Goal: Task Accomplishment & Management: Manage account settings

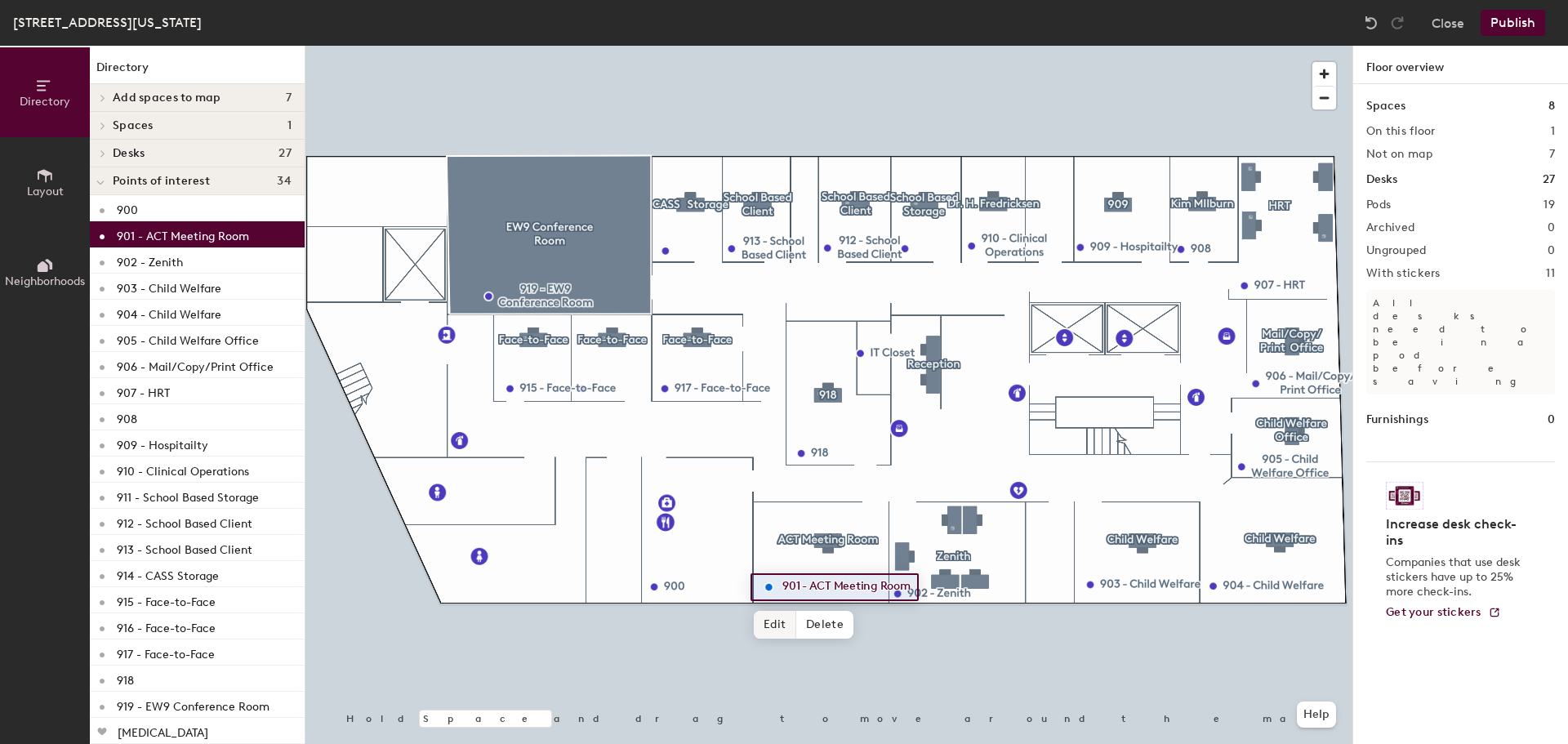
click at [774, 624] on span "Edit" at bounding box center [775, 624] width 42 height 28
click at [811, 586] on input "901 - ACT Meeting Room" at bounding box center [859, 587] width 161 height 23
drag, startPoint x: 811, startPoint y: 586, endPoint x: 929, endPoint y: 583, distance: 118.0
click at [929, 583] on input "901 - ACT Meeting Room" at bounding box center [859, 587] width 161 height 23
type input "901 - Multi-Use Workspace"
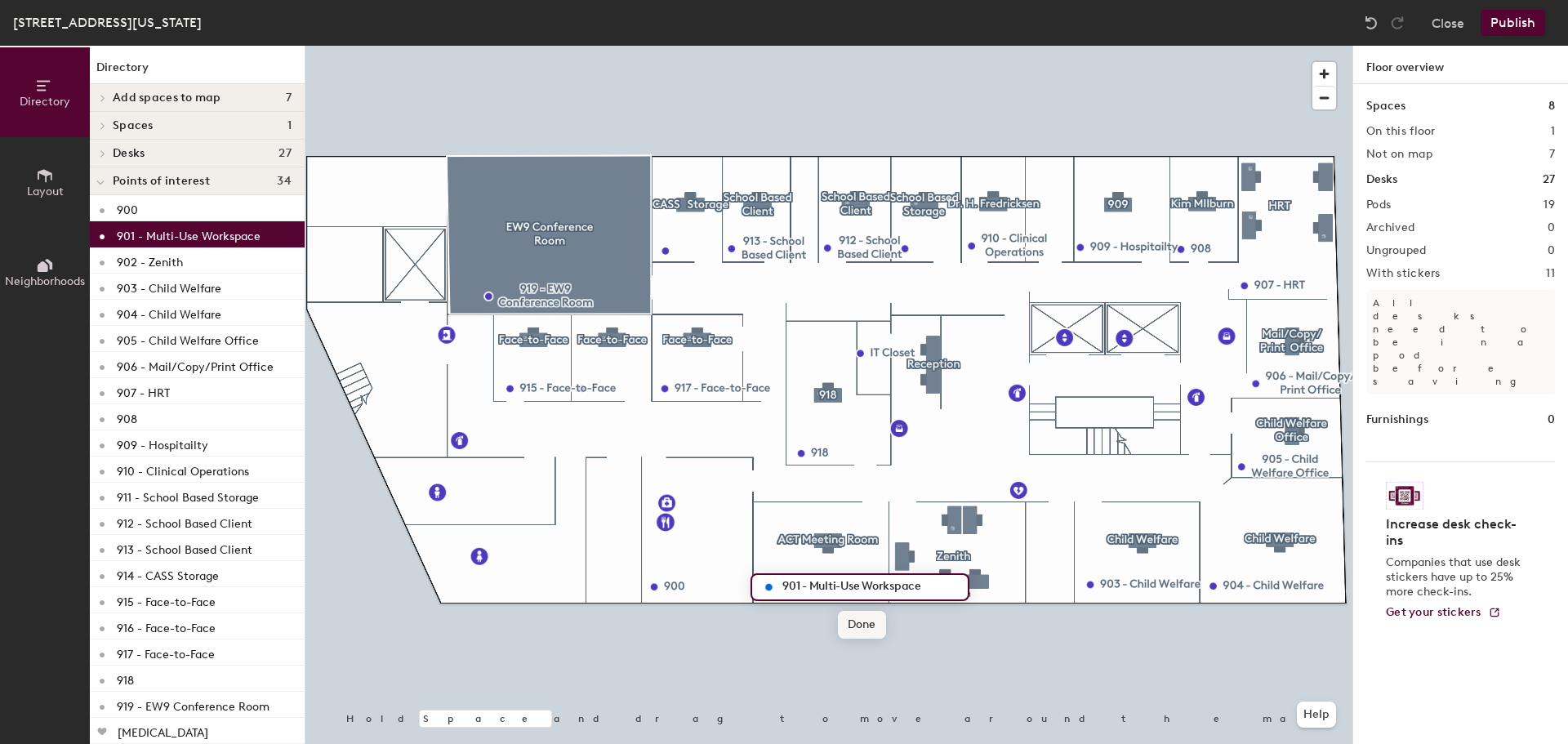
click at [858, 627] on span "Done" at bounding box center [862, 624] width 48 height 28
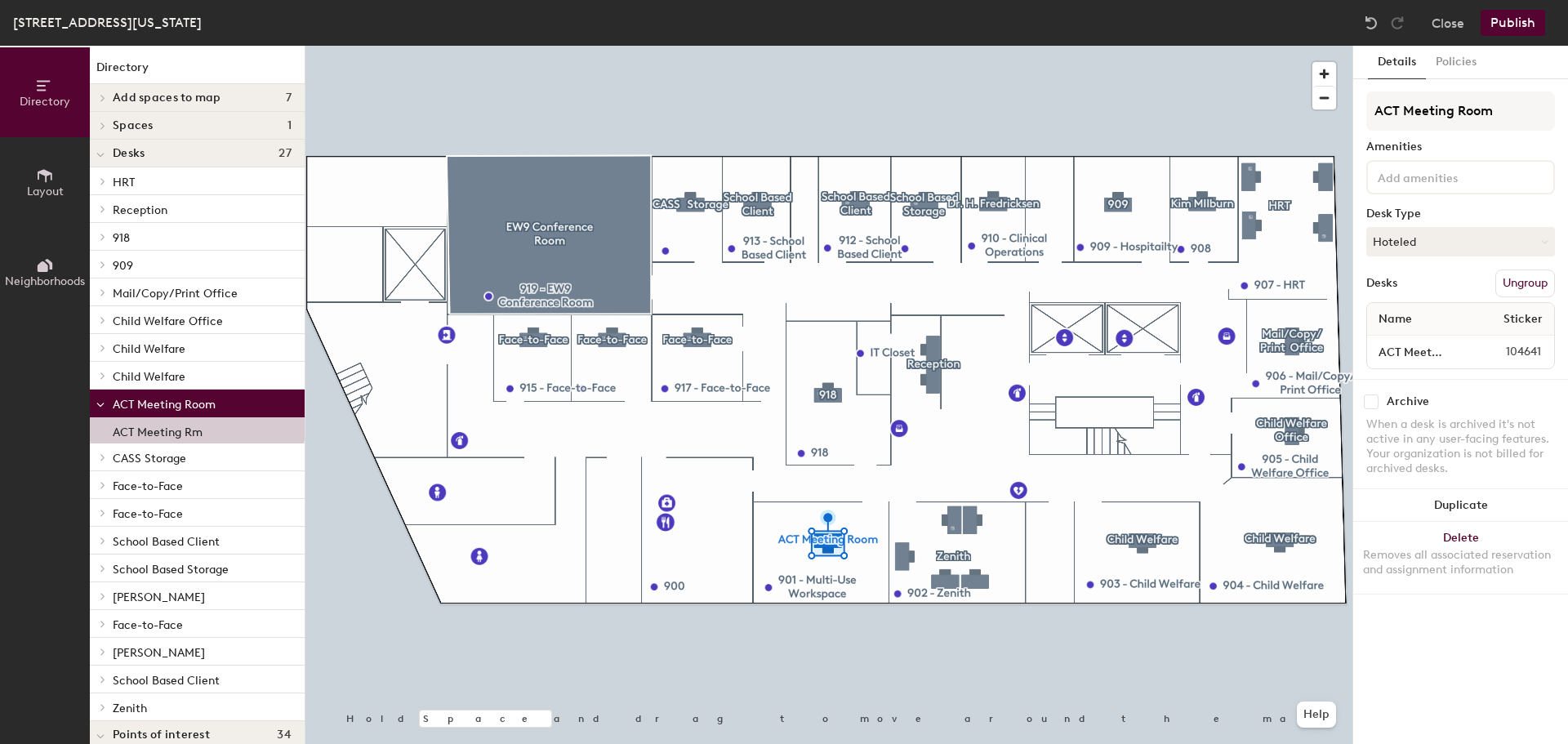
click at [1092, 46] on div at bounding box center [829, 46] width 1047 height 0
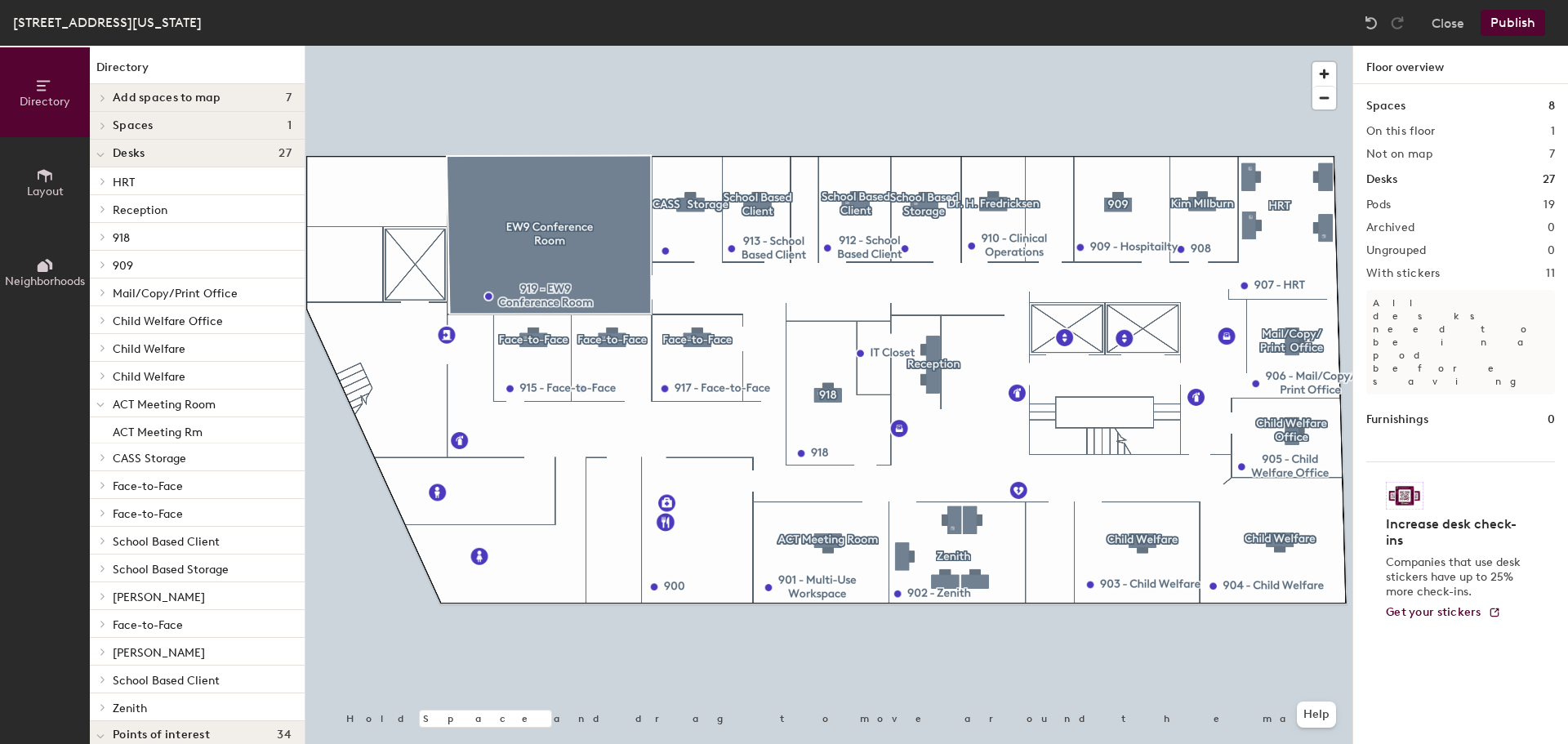
click at [825, 46] on div at bounding box center [829, 46] width 1047 height 0
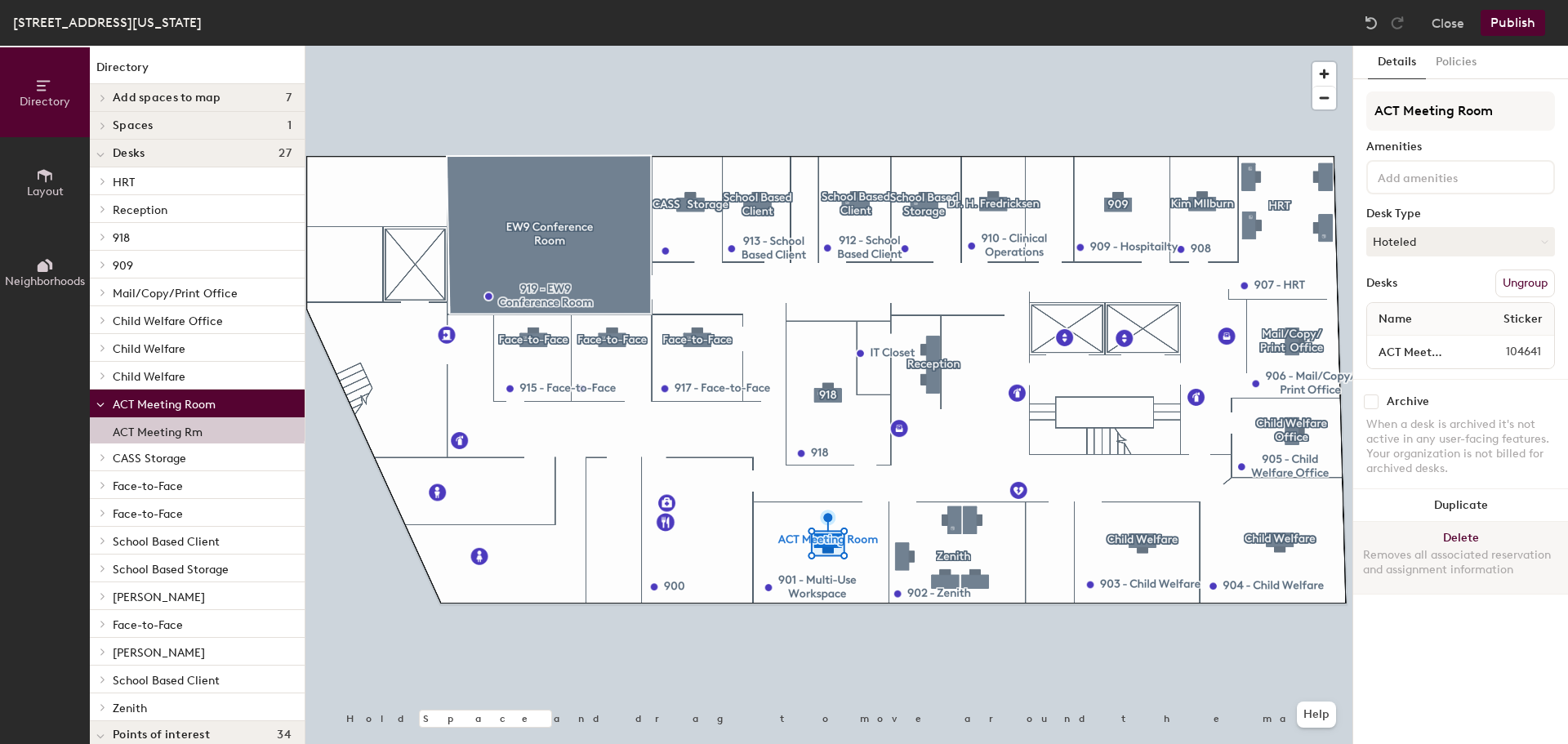
click at [1455, 537] on button "Delete Removes all associated reservation and assignment information" at bounding box center [1461, 557] width 215 height 72
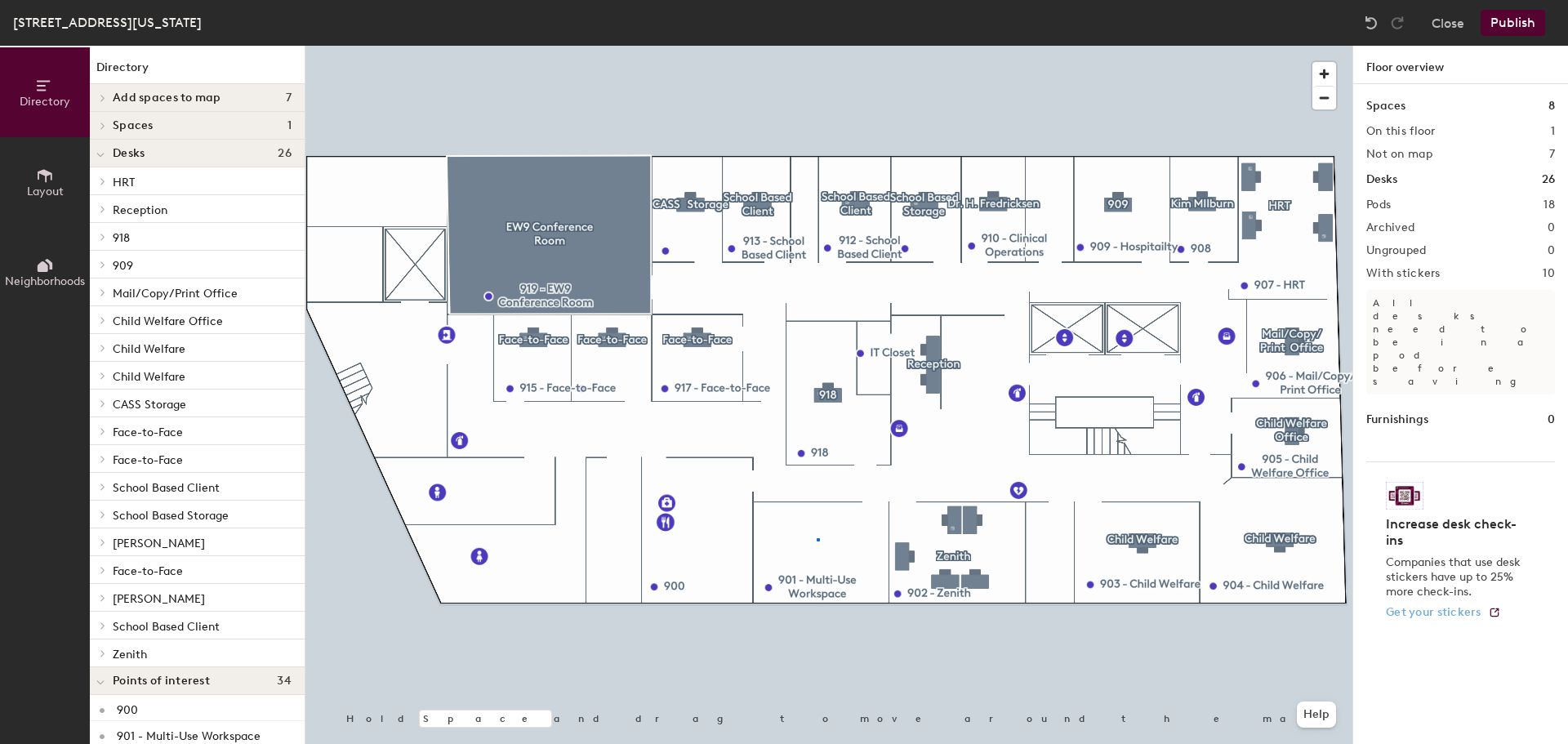
click at [817, 46] on div at bounding box center [829, 46] width 1047 height 0
click at [1522, 18] on button "Publish" at bounding box center [1514, 22] width 65 height 26
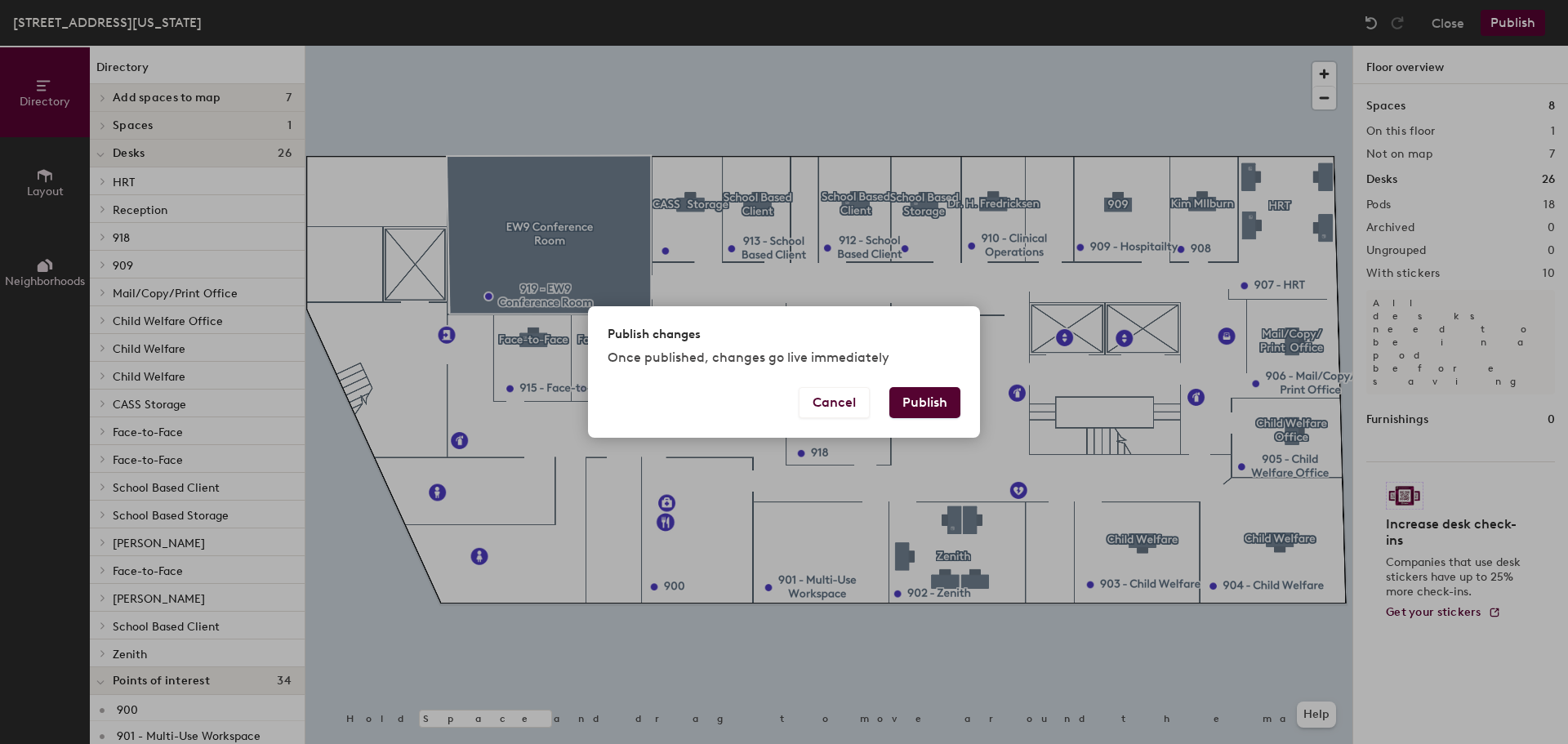
click at [907, 395] on button "Publish" at bounding box center [925, 402] width 71 height 31
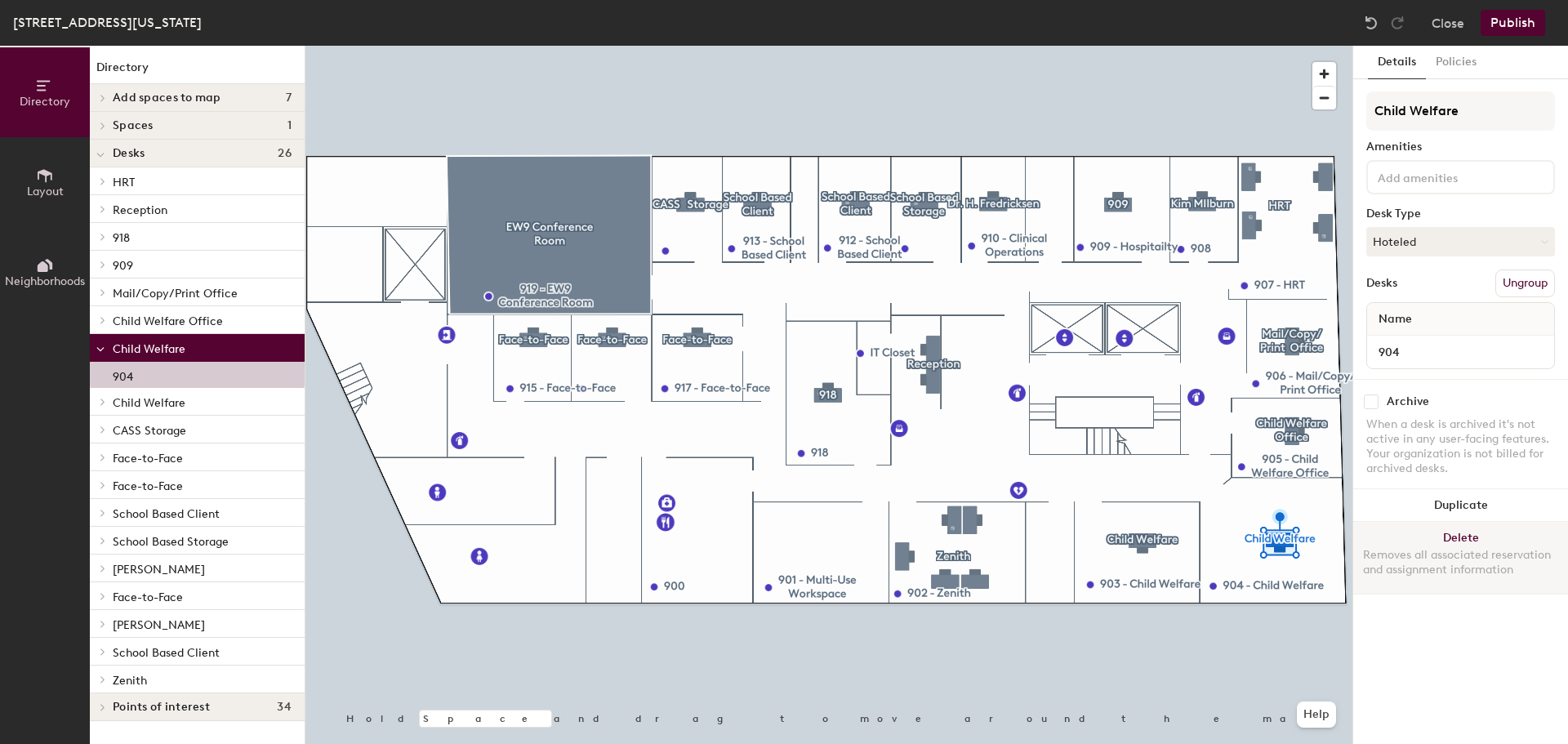
click at [1477, 538] on button "Delete Removes all associated reservation and assignment information" at bounding box center [1461, 557] width 215 height 72
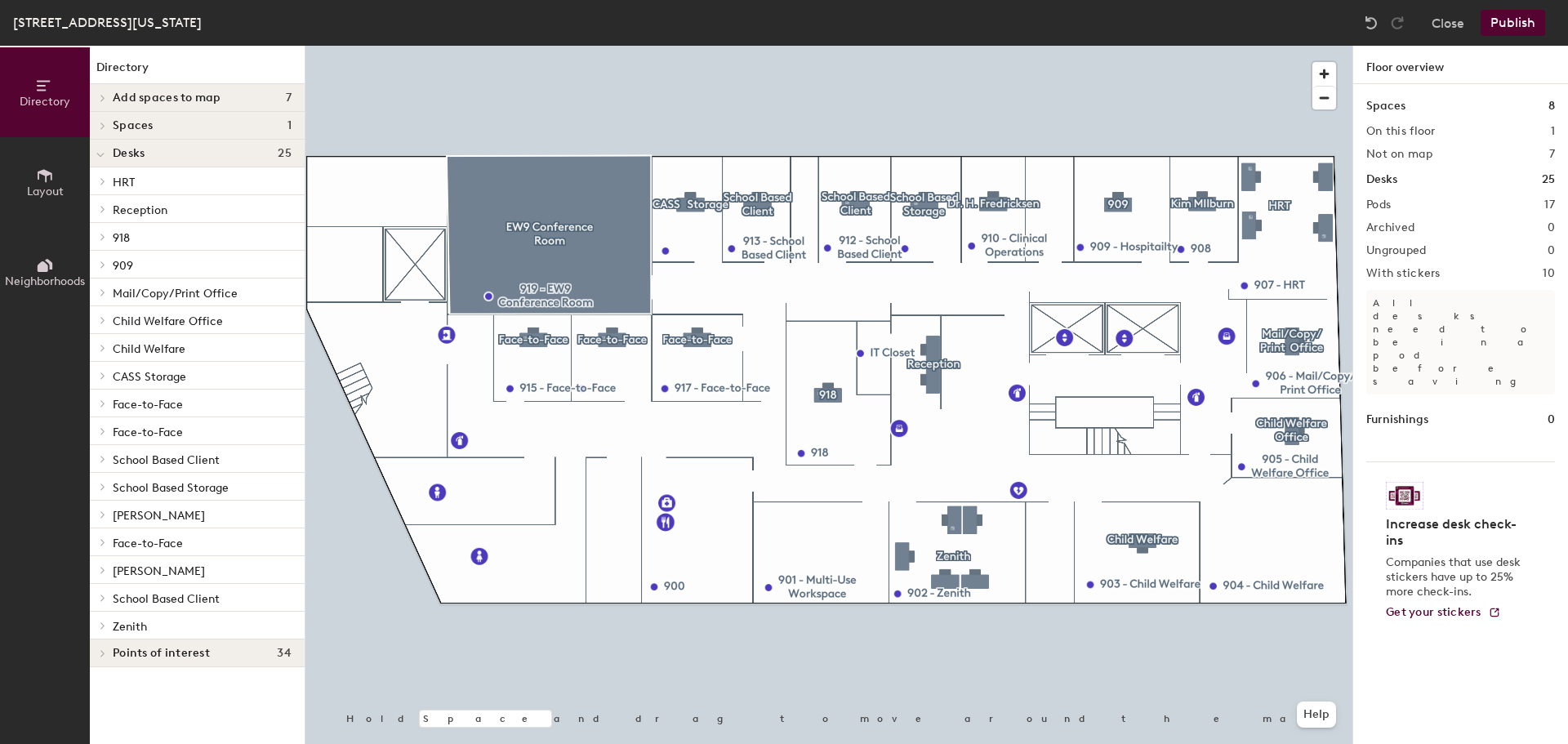
click at [1286, 46] on div at bounding box center [829, 46] width 1047 height 0
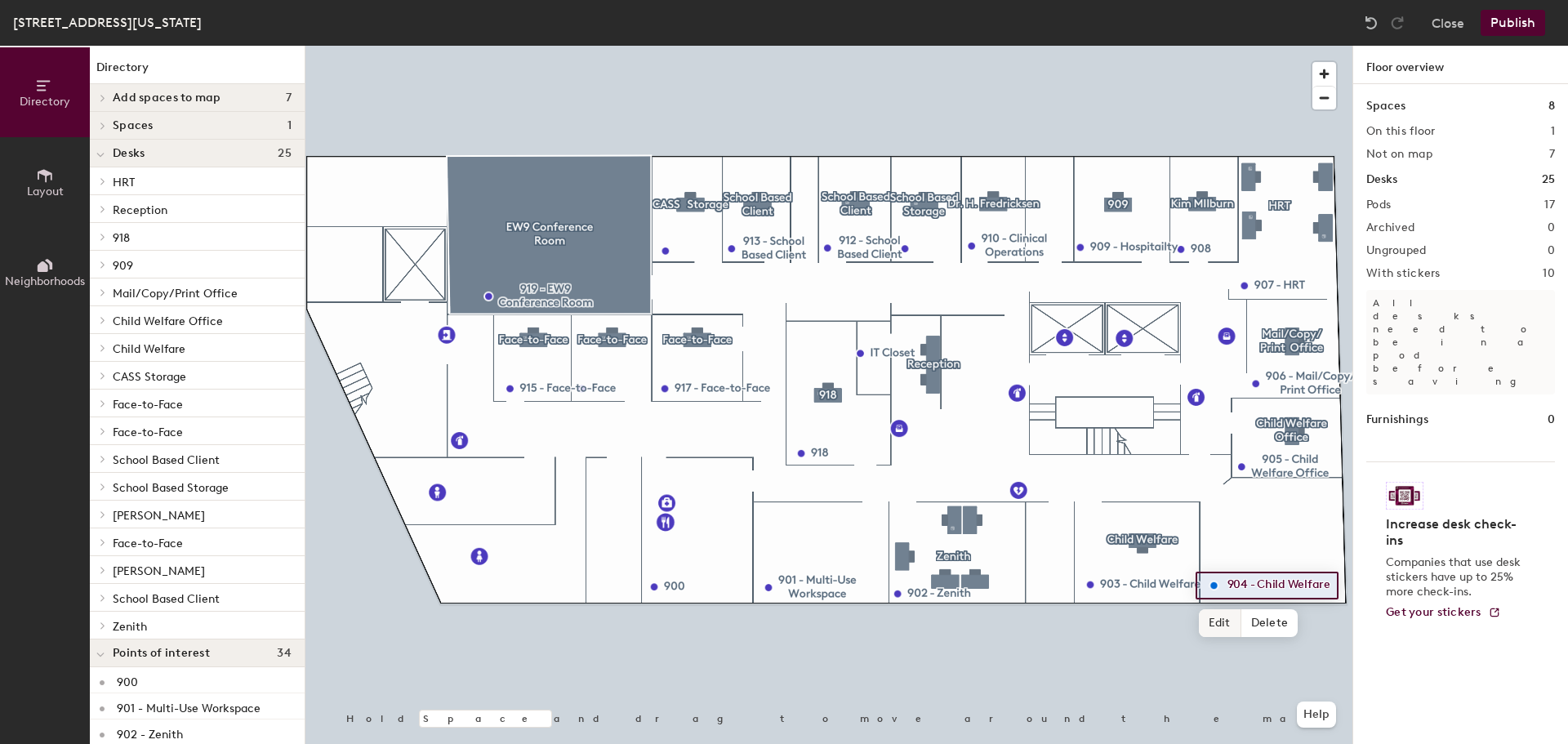
click at [1224, 624] on span "Edit" at bounding box center [1220, 623] width 42 height 28
click at [1329, 583] on input "904 - Child Welfare" at bounding box center [1294, 585] width 140 height 23
drag, startPoint x: 1329, startPoint y: 583, endPoint x: 1258, endPoint y: 587, distance: 71.1
click at [1258, 587] on input "904 - Child Welfare" at bounding box center [1294, 585] width 140 height 23
type input "904 - ACT Team"
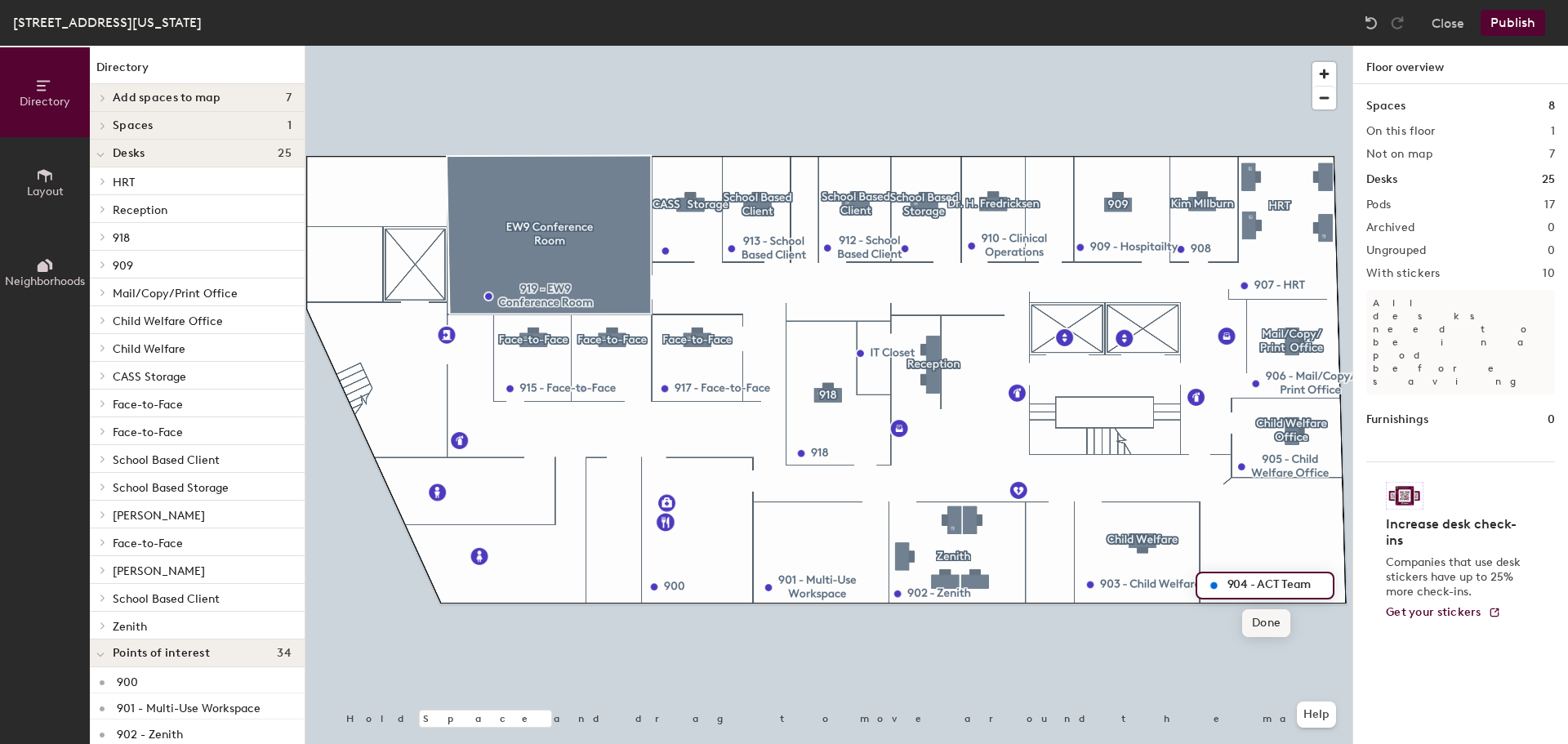
click at [1257, 626] on span "Done" at bounding box center [1266, 623] width 48 height 28
click at [1512, 26] on button "Publish" at bounding box center [1514, 22] width 65 height 26
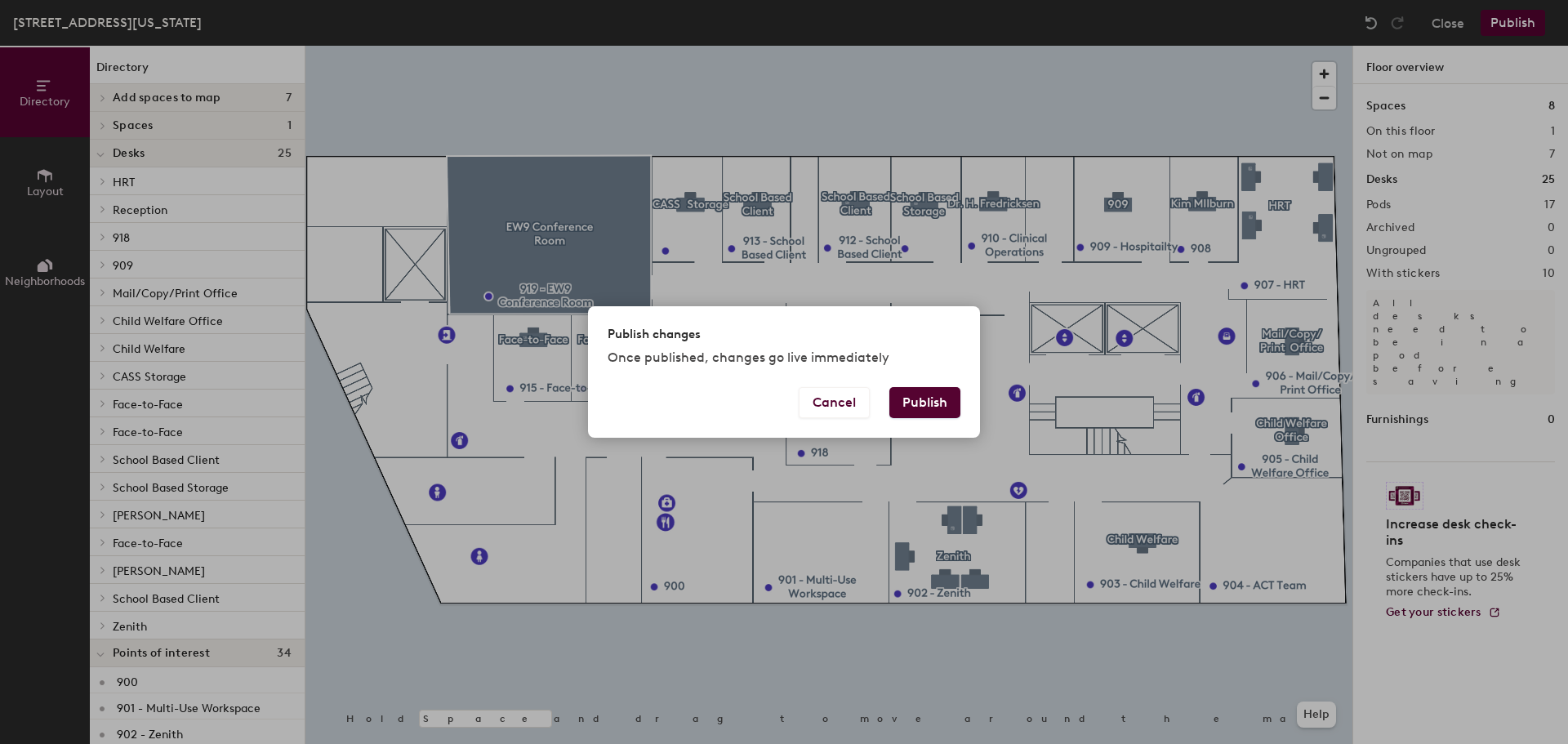
click at [938, 411] on button "Publish" at bounding box center [925, 402] width 71 height 31
